Goal: Information Seeking & Learning: Understand process/instructions

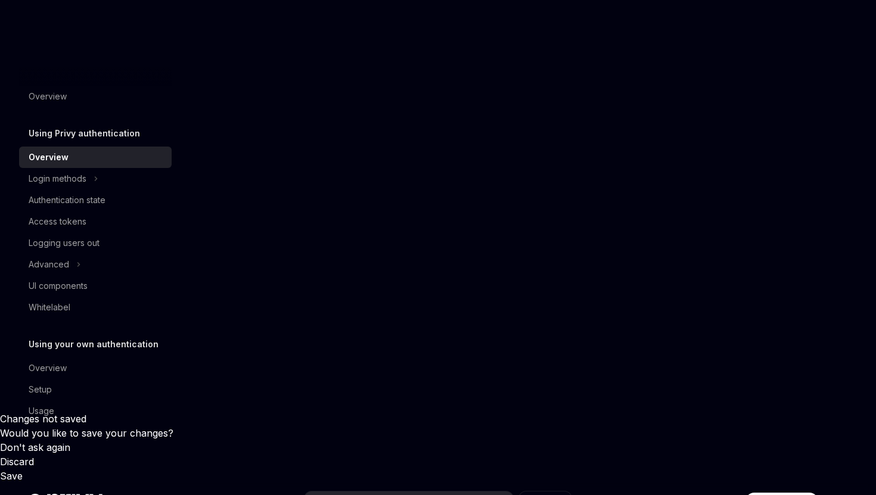
scroll to position [211, 0]
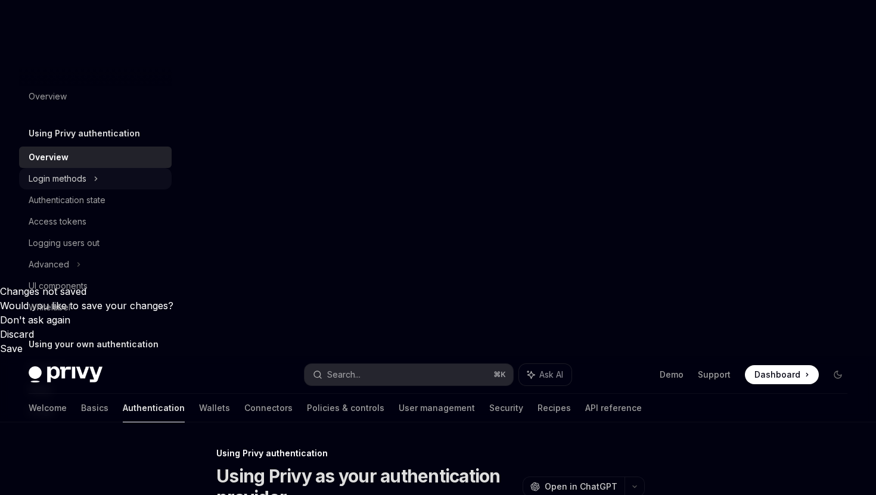
click at [95, 180] on icon at bounding box center [96, 179] width 2 height 4
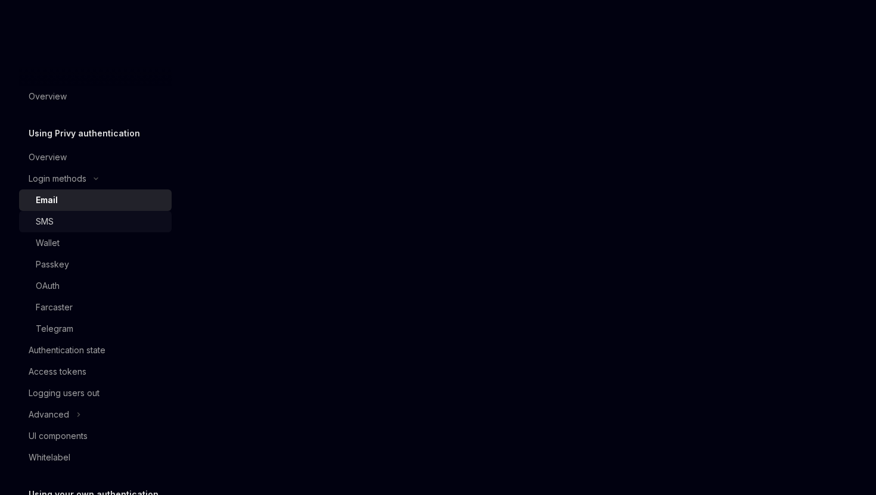
click at [69, 224] on div "SMS" at bounding box center [100, 222] width 129 height 14
type textarea "*"
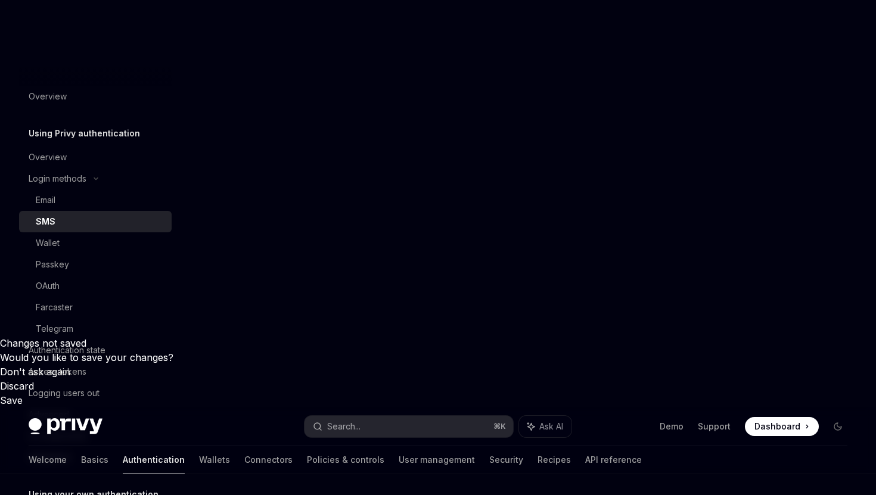
scroll to position [132, 0]
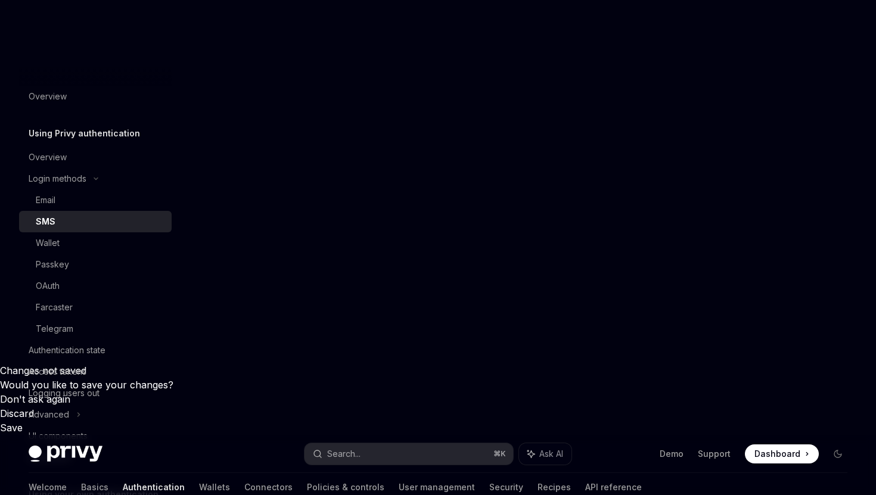
drag, startPoint x: 229, startPoint y: 227, endPoint x: 314, endPoint y: 370, distance: 166.3
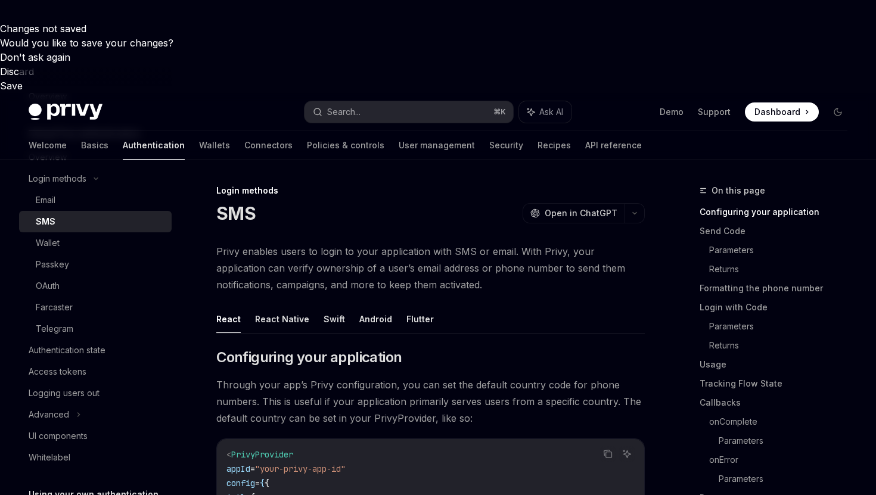
scroll to position [451, 0]
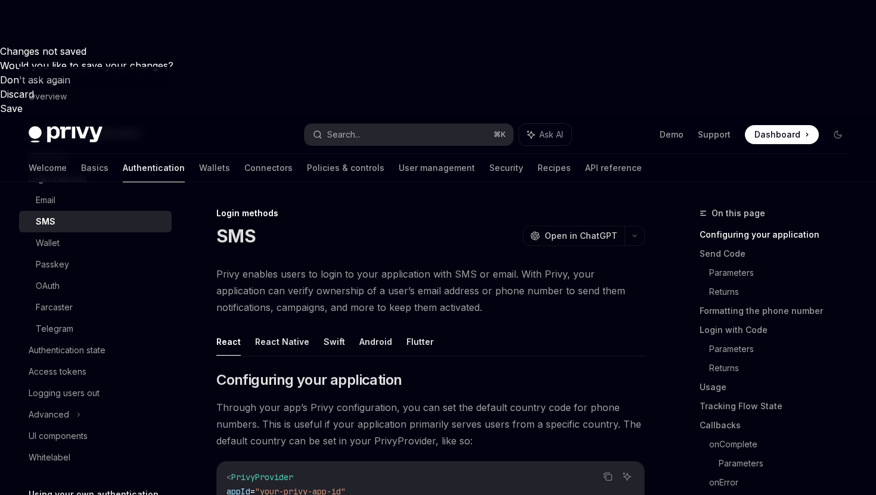
drag, startPoint x: 273, startPoint y: 238, endPoint x: 378, endPoint y: 246, distance: 105.3
